Goal: Task Accomplishment & Management: Manage account settings

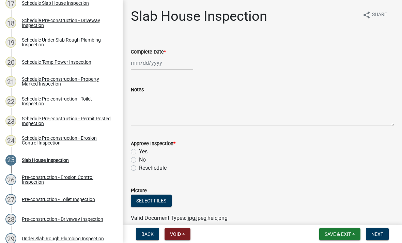
scroll to position [440, 0]
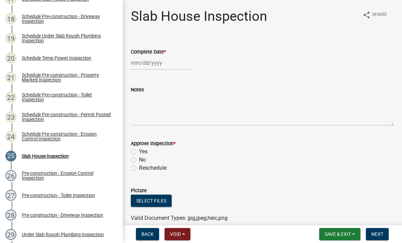
click at [147, 169] on label "Reschedule" at bounding box center [153, 168] width 28 height 8
click at [143, 168] on input "Reschedule" at bounding box center [141, 166] width 4 height 4
radio input "true"
click at [381, 234] on span "Next" at bounding box center [377, 233] width 12 height 5
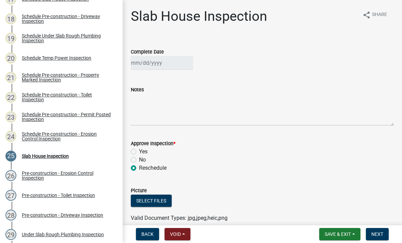
click at [375, 237] on button "Next" at bounding box center [377, 234] width 23 height 12
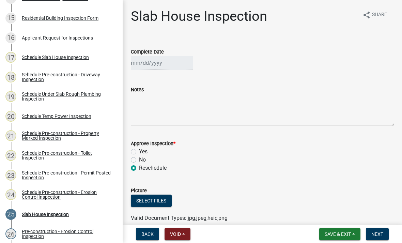
scroll to position [381, 0]
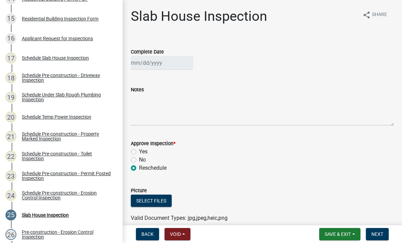
click at [32, 59] on div "Schedule Slab House Inspection" at bounding box center [55, 58] width 67 height 5
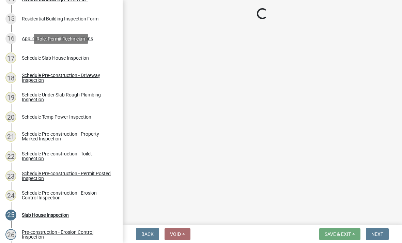
select select "07642ab0-564c-47bb-824b-0ccf2da83593"
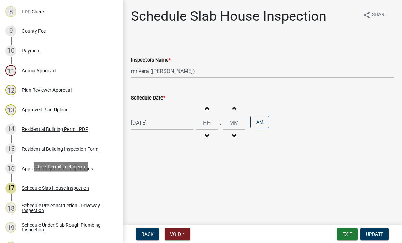
scroll to position [253, 0]
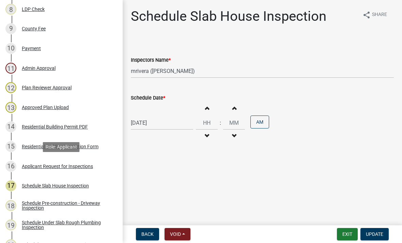
click at [22, 162] on div "16 Applicant Request for Inspections" at bounding box center [58, 166] width 106 height 11
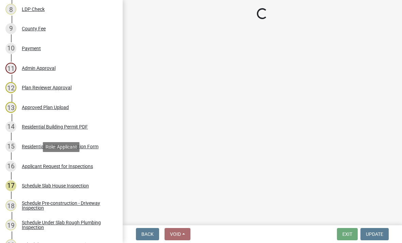
click at [27, 165] on div "Applicant Request for Inspections" at bounding box center [57, 166] width 71 height 5
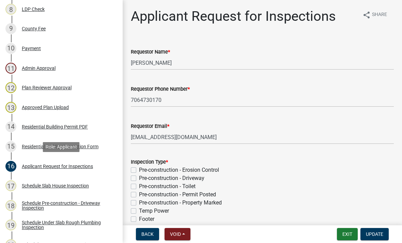
click at [35, 166] on div "Applicant Request for Inspections" at bounding box center [57, 166] width 71 height 5
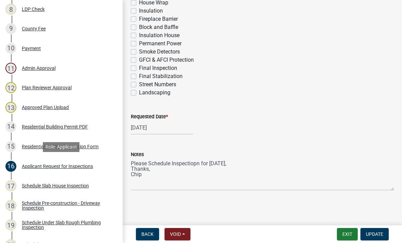
scroll to position [298, 0]
click at [137, 128] on div "[DATE]" at bounding box center [162, 128] width 62 height 14
select select "9"
select select "2025"
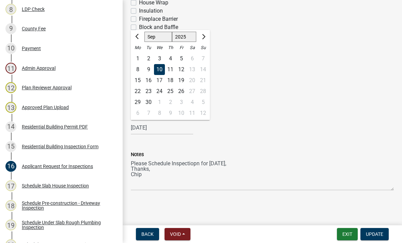
click at [181, 72] on div "12" at bounding box center [181, 69] width 11 height 11
type input "[DATE]"
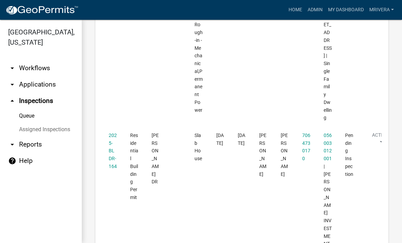
scroll to position [1726, 0]
click at [107, 127] on datatable-body-cell "2025-BLDR-164" at bounding box center [112, 240] width 21 height 227
click at [111, 133] on link "2025-BLDR-164" at bounding box center [113, 151] width 8 height 36
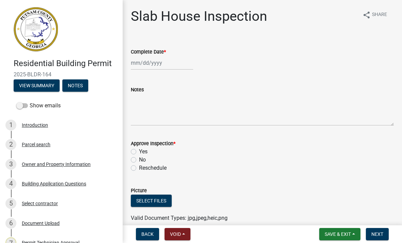
click at [139, 170] on label "Reschedule" at bounding box center [153, 168] width 28 height 8
click at [139, 168] on input "Reschedule" at bounding box center [141, 166] width 4 height 4
radio input "true"
click at [378, 237] on span "Next" at bounding box center [377, 233] width 12 height 5
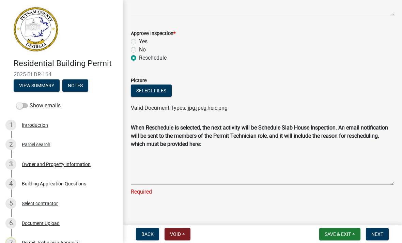
scroll to position [110, 0]
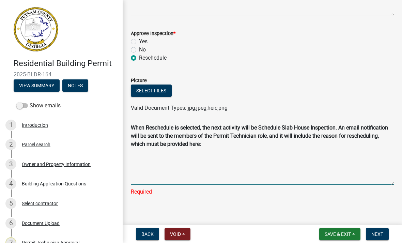
click at [274, 173] on textarea "Reschedule Reason" at bounding box center [262, 168] width 263 height 34
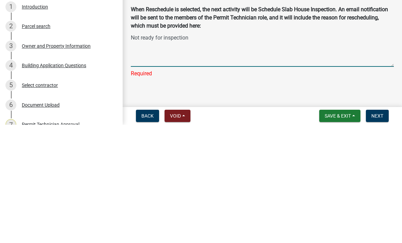
type textarea "Not ready for inspection"
click at [342, 85] on main "Slab House Inspection share Share Complete Date Notes Approve Inspection * Yes …" at bounding box center [262, 111] width 279 height 223
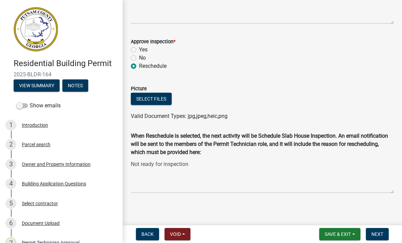
scroll to position [102, 0]
click at [380, 233] on span "Next" at bounding box center [377, 233] width 12 height 5
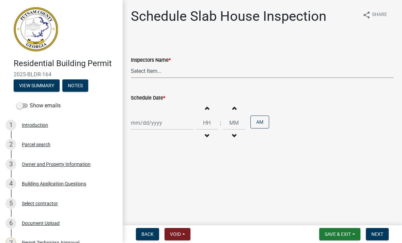
click at [143, 77] on select "Select Item... mrivera (Michele Rivera) StephanieM (Stephanie Morris ) QGrissom…" at bounding box center [262, 71] width 263 height 14
select select "07642ab0-564c-47bb-824b-0ccf2da83593"
click at [148, 125] on div at bounding box center [162, 123] width 62 height 14
select select "9"
select select "2025"
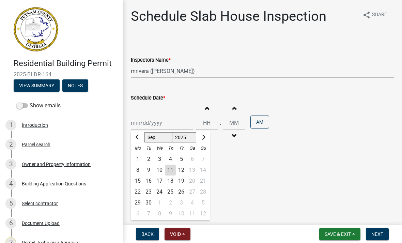
click at [181, 169] on div "12" at bounding box center [181, 170] width 11 height 11
type input "[DATE]"
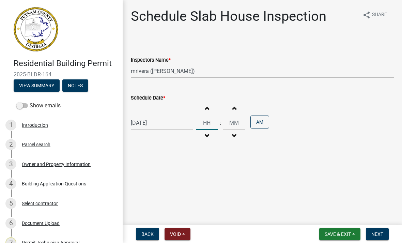
click at [206, 121] on input "Hours" at bounding box center [207, 123] width 22 height 14
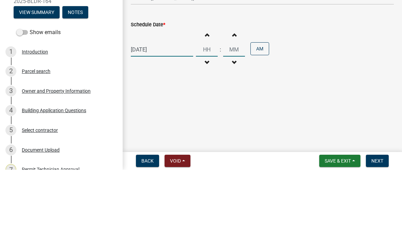
click at [337, 84] on wm-data-entity-input "Schedule Date * 09/12/2025 Increment hours Decrement hours : Increment minutes …" at bounding box center [262, 117] width 263 height 66
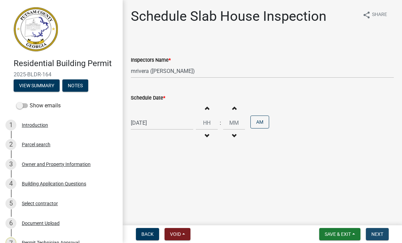
click at [382, 237] on button "Next" at bounding box center [377, 234] width 23 height 12
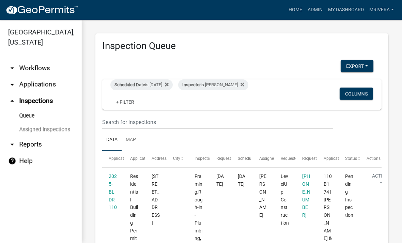
click at [167, 85] on div "Scheduled Date is [DATE]" at bounding box center [141, 84] width 62 height 11
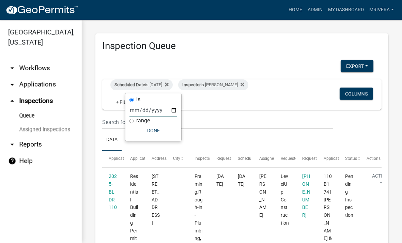
click at [158, 109] on input "[DATE]" at bounding box center [154, 110] width 48 height 14
type input "[DATE]"
click at [145, 135] on button "Done" at bounding box center [154, 130] width 48 height 12
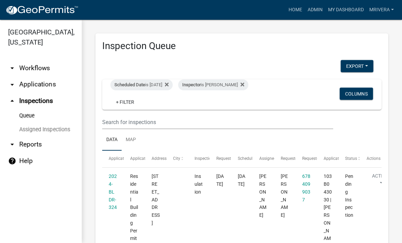
click at [230, 83] on div "Inspector is [PERSON_NAME]" at bounding box center [213, 84] width 70 height 11
select select "07642ab0-564c-47bb-824b-0ccf2da83593"
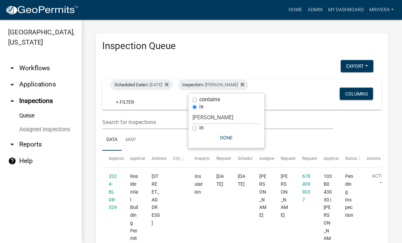
click at [232, 87] on div "Inspector is [PERSON_NAME]" at bounding box center [213, 84] width 70 height 11
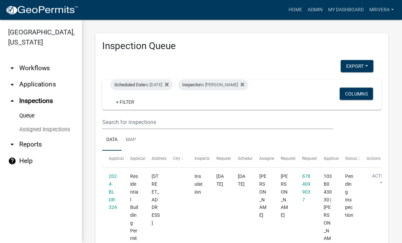
click at [237, 86] on div "Inspector is [PERSON_NAME]" at bounding box center [213, 84] width 70 height 11
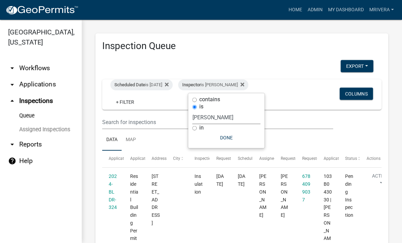
click at [242, 115] on select "Select an option None [PERSON_NAME] [PERSON_NAME] [PERSON_NAME] Quistan [PERSON…" at bounding box center [227, 117] width 68 height 14
select select "a0ea4169-8540-4a2c-b9f4-cf4c1ffdeb95"
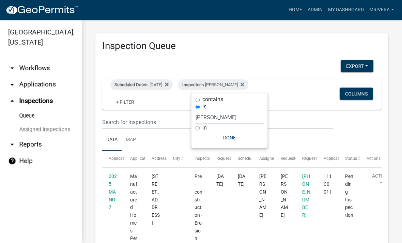
click at [239, 138] on button "Done" at bounding box center [230, 138] width 68 height 12
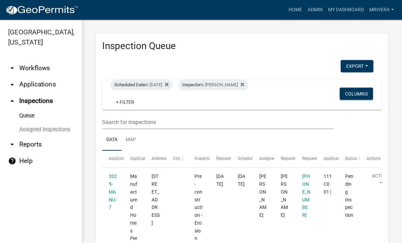
click at [240, 83] on div "Inspector is [PERSON_NAME]" at bounding box center [213, 84] width 70 height 11
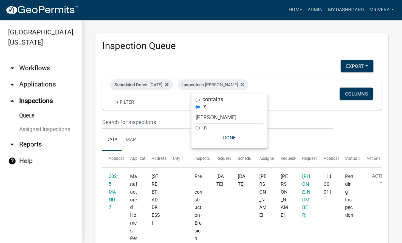
click at [236, 115] on select "Select an option None [PERSON_NAME] [PERSON_NAME] [PERSON_NAME] Quistan [PERSON…" at bounding box center [230, 117] width 68 height 14
select select "07642ab0-564c-47bb-824b-0ccf2da83593"
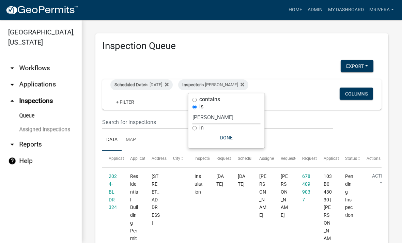
click at [232, 138] on button "Done" at bounding box center [227, 138] width 68 height 12
